Goal: Task Accomplishment & Management: Manage account settings

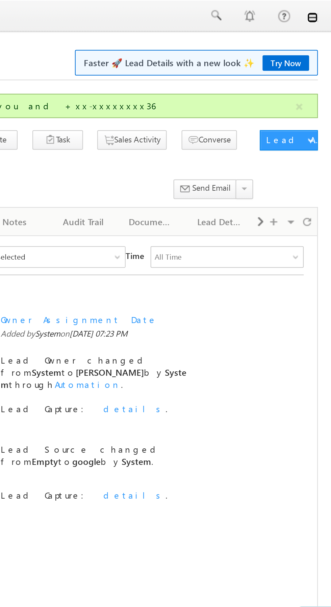
click at [322, 11] on link at bounding box center [321, 8] width 5 height 5
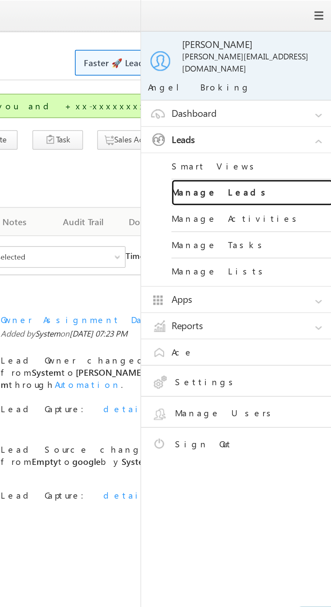
click at [296, 90] on link "Manage Leads" at bounding box center [291, 96] width 81 height 13
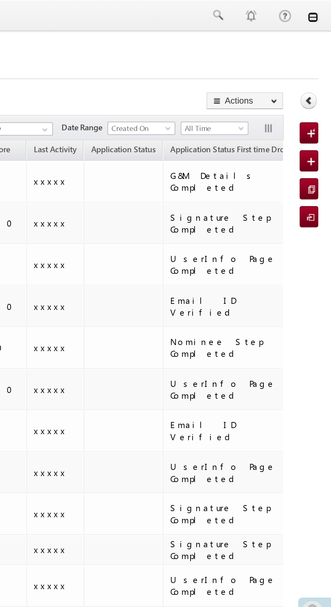
click at [322, 11] on link at bounding box center [321, 8] width 5 height 5
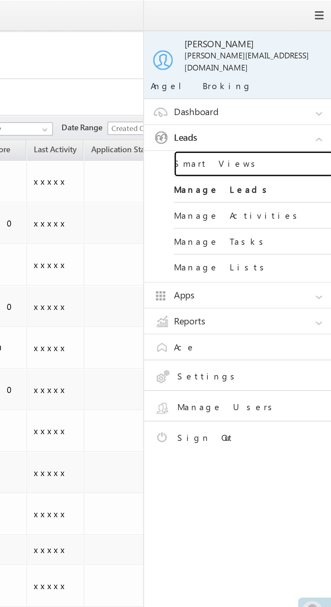
click at [305, 77] on link "Smart Views" at bounding box center [291, 83] width 81 height 13
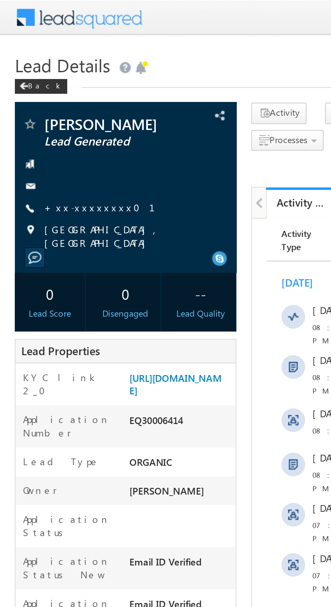
click at [36, 94] on link "+xx-xxxxxxxx01" at bounding box center [49, 95] width 59 height 6
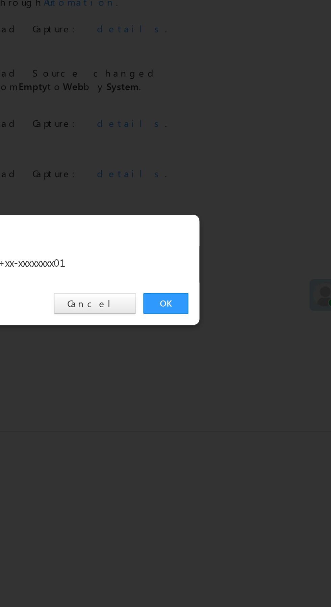
click at [247, 310] on link "OK" at bounding box center [248, 314] width 21 height 9
